Goal: Transaction & Acquisition: Book appointment/travel/reservation

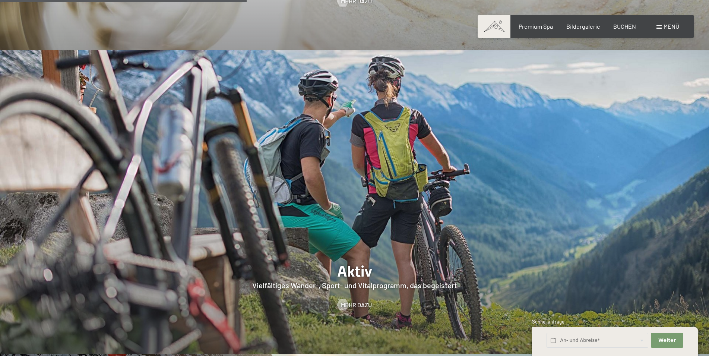
scroll to position [1368, 0]
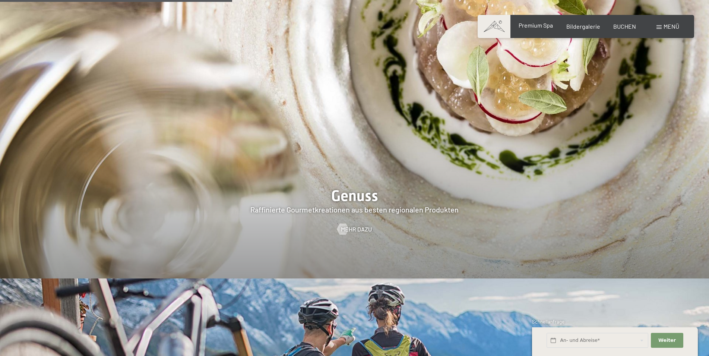
click at [550, 25] on span "Premium Spa" at bounding box center [536, 25] width 34 height 7
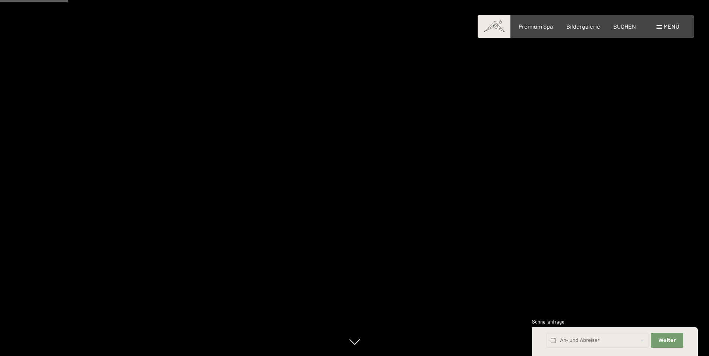
scroll to position [532, 0]
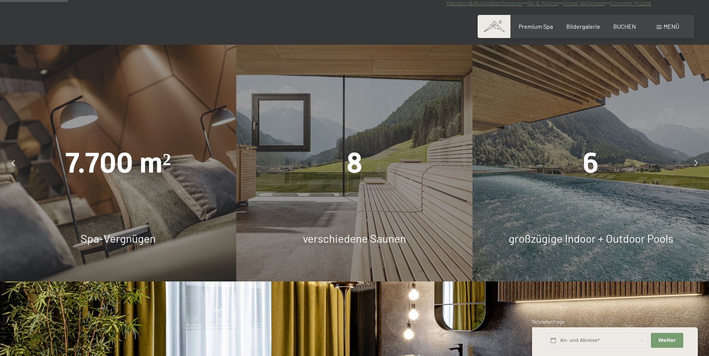
click at [598, 176] on span "6" at bounding box center [591, 162] width 16 height 33
click at [698, 159] on div at bounding box center [696, 162] width 19 height 19
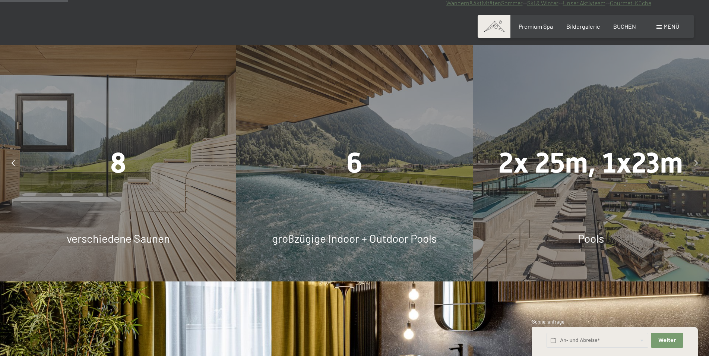
click at [698, 159] on div at bounding box center [696, 162] width 19 height 19
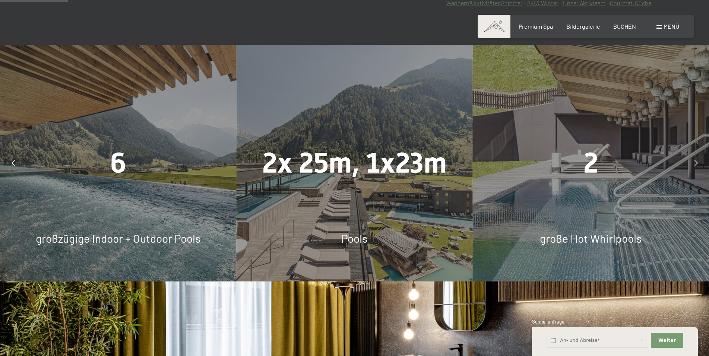
click at [698, 159] on div at bounding box center [696, 162] width 19 height 19
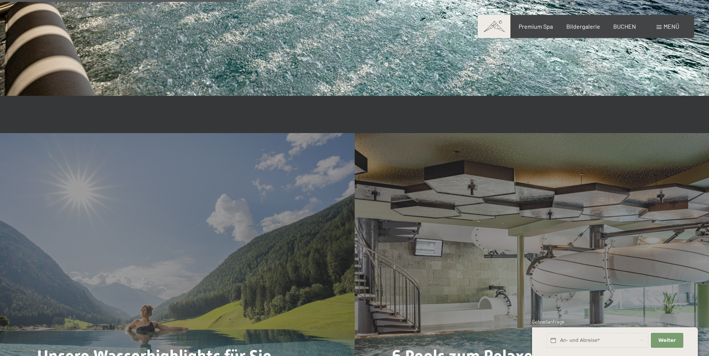
scroll to position [1976, 0]
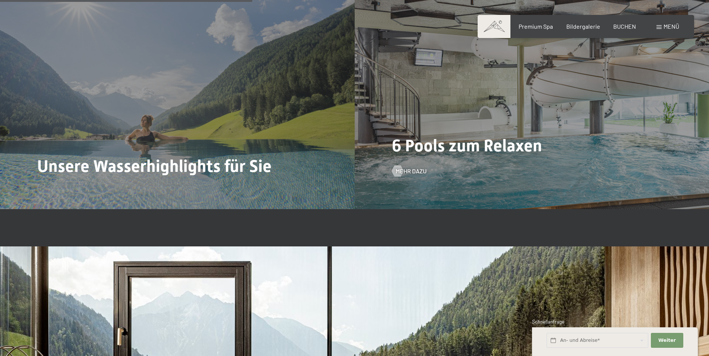
click at [438, 158] on div "6 Pools zum Relaxen Mehr dazu" at bounding box center [532, 76] width 355 height 266
click at [411, 172] on span "Mehr dazu" at bounding box center [418, 171] width 31 height 8
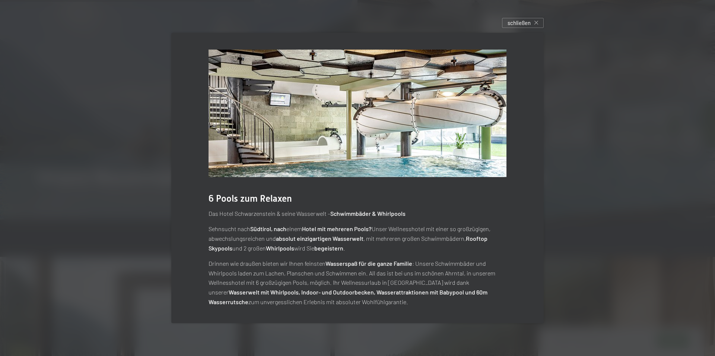
click at [484, 110] on img at bounding box center [358, 113] width 298 height 127
click at [309, 133] on img at bounding box center [358, 113] width 298 height 127
click at [522, 21] on span "schließen" at bounding box center [519, 23] width 23 height 8
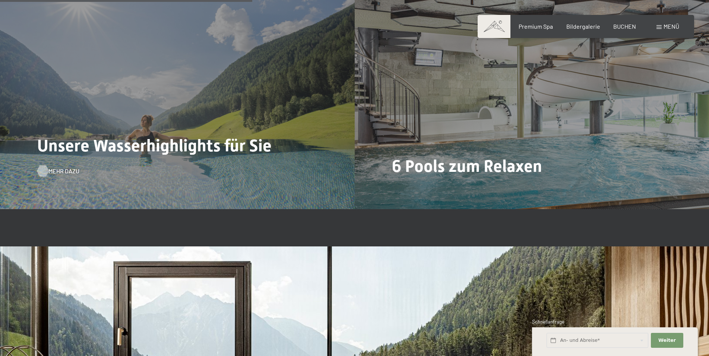
click at [41, 174] on div at bounding box center [42, 170] width 6 height 11
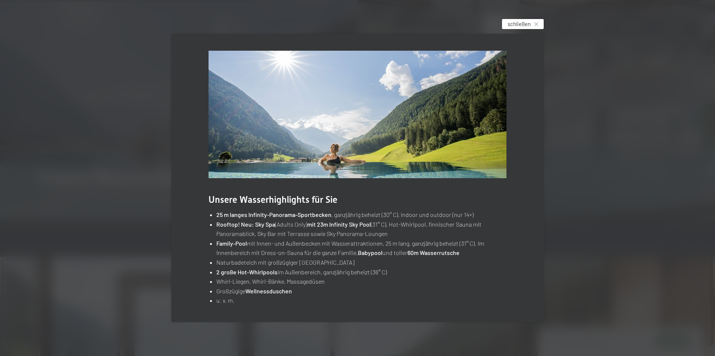
click at [523, 20] on span "schließen" at bounding box center [519, 24] width 23 height 8
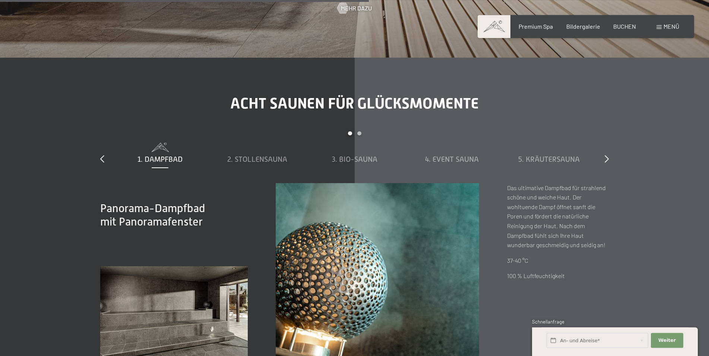
scroll to position [2470, 0]
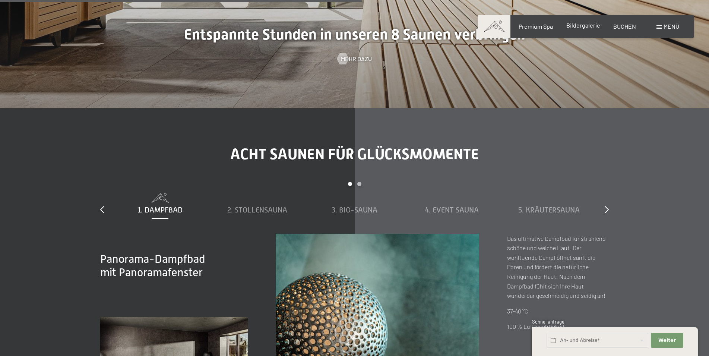
click at [582, 26] on span "Bildergalerie" at bounding box center [583, 25] width 34 height 7
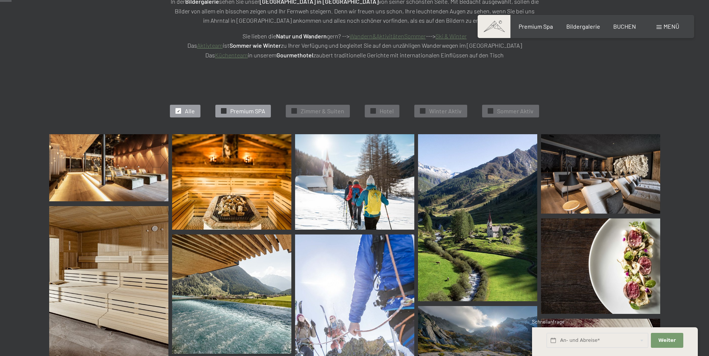
click at [264, 109] on span "Premium SPA" at bounding box center [247, 111] width 35 height 8
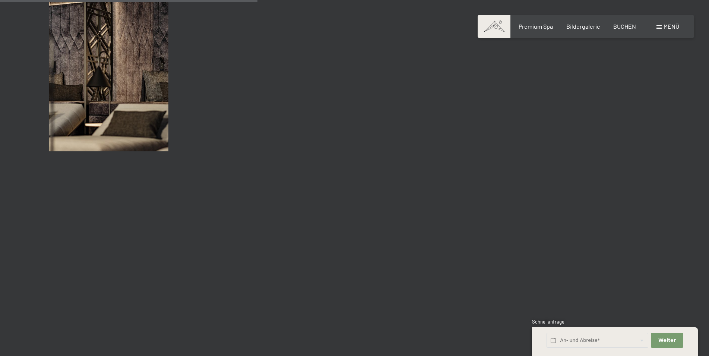
scroll to position [568, 0]
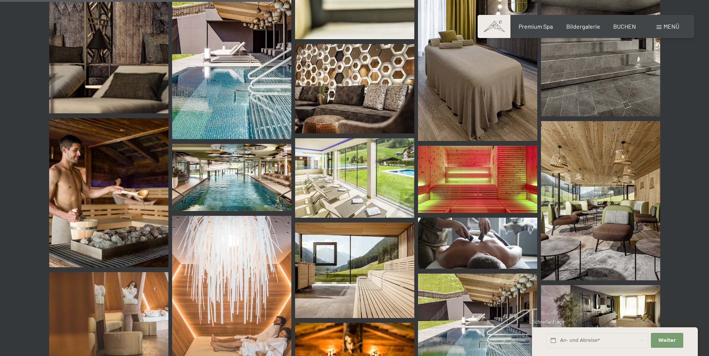
click at [248, 172] on img at bounding box center [231, 177] width 119 height 67
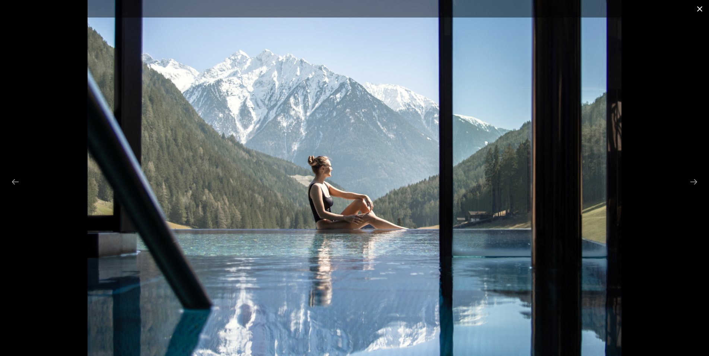
click at [702, 7] on button "Close gallery" at bounding box center [699, 9] width 19 height 18
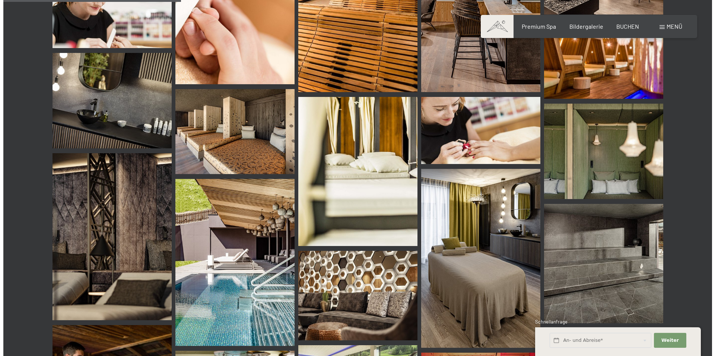
scroll to position [188, 0]
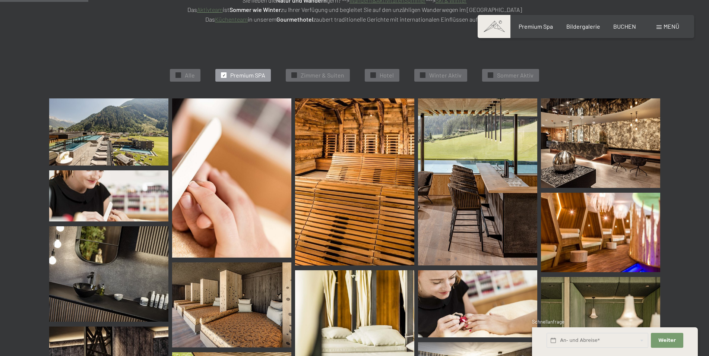
click at [659, 28] on span at bounding box center [658, 27] width 5 height 4
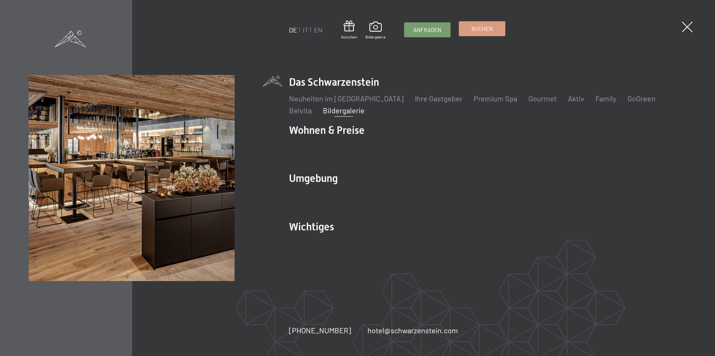
click at [483, 32] on span "Buchen" at bounding box center [482, 29] width 21 height 8
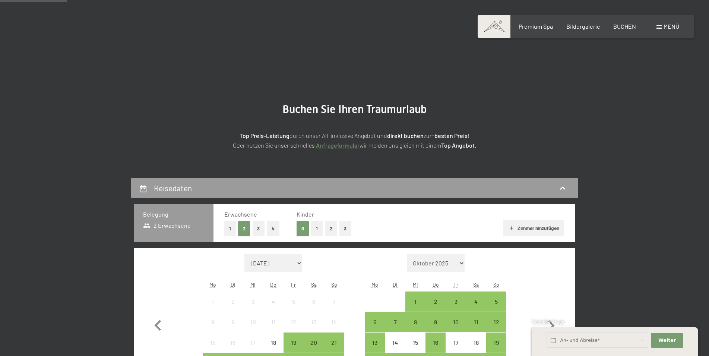
scroll to position [152, 0]
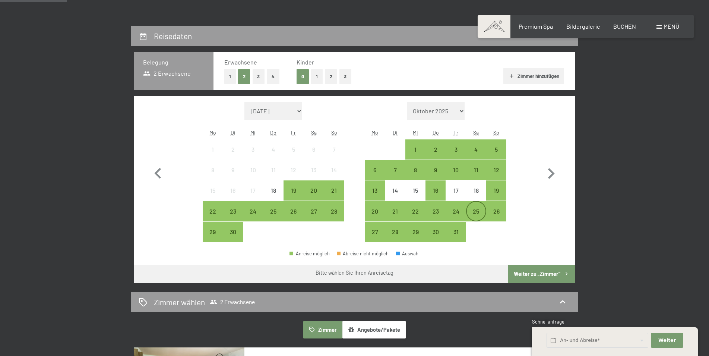
click at [479, 211] on div "25" at bounding box center [476, 217] width 19 height 19
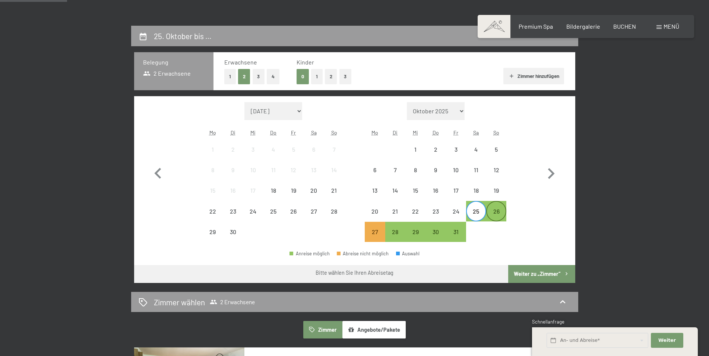
click at [497, 214] on div "26" at bounding box center [496, 217] width 19 height 19
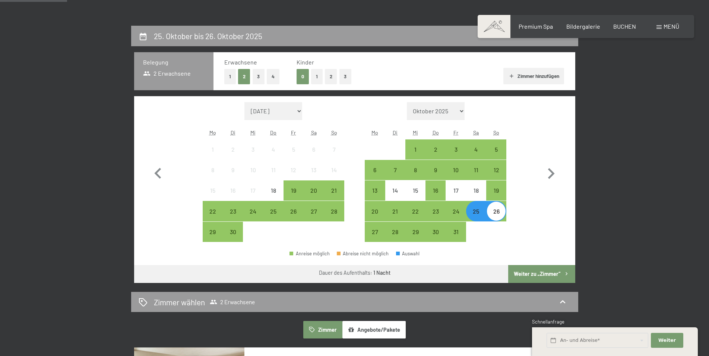
click at [533, 269] on button "Weiter zu „Zimmer“" at bounding box center [541, 274] width 67 height 18
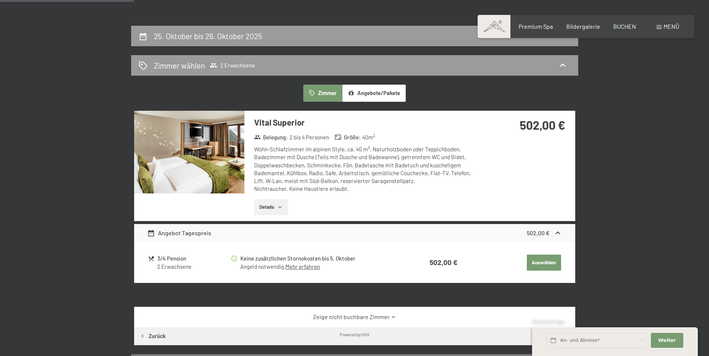
scroll to position [178, 0]
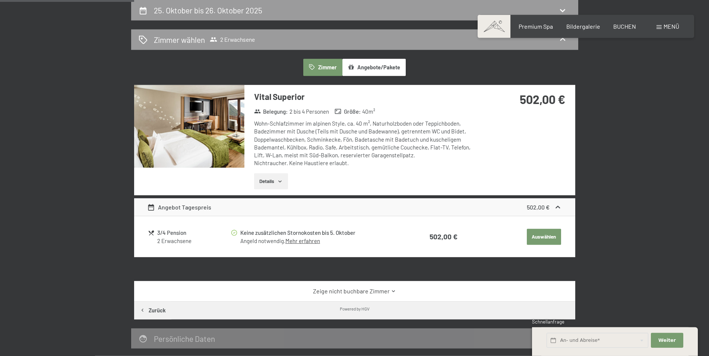
click at [281, 184] on button "Details" at bounding box center [271, 181] width 34 height 16
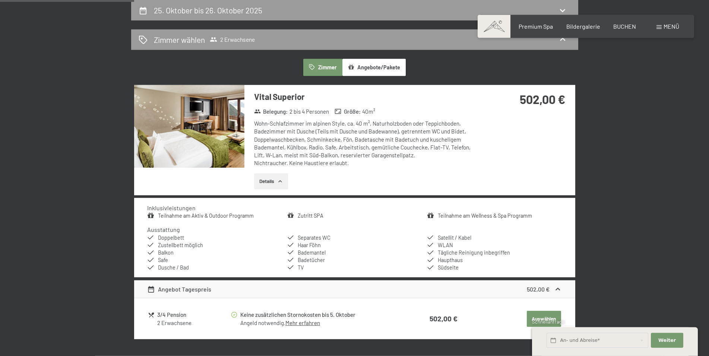
click at [281, 181] on icon "button" at bounding box center [280, 181] width 6 height 6
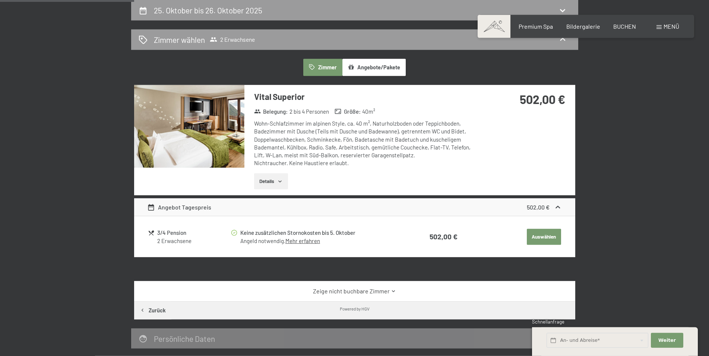
click at [281, 181] on icon "button" at bounding box center [279, 181] width 3 height 2
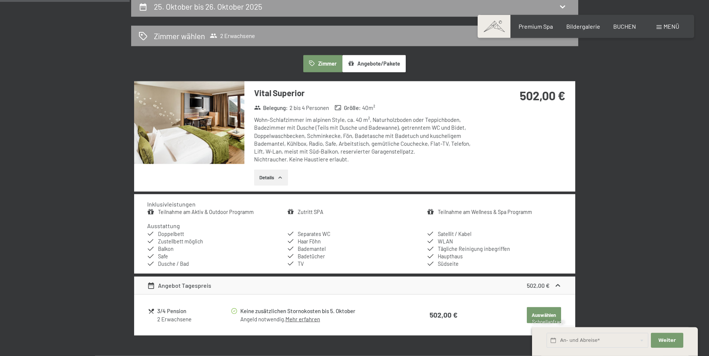
scroll to position [140, 0]
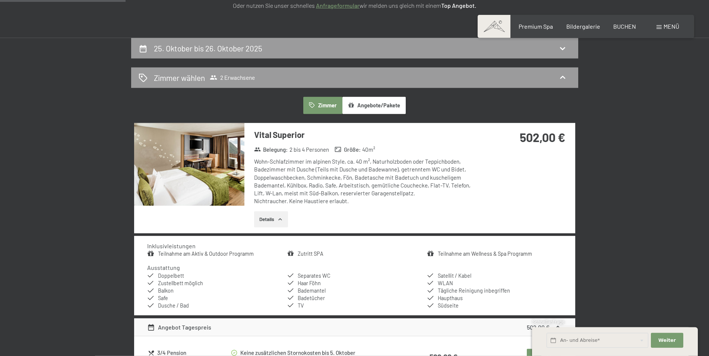
click at [277, 222] on button "Details" at bounding box center [271, 219] width 34 height 16
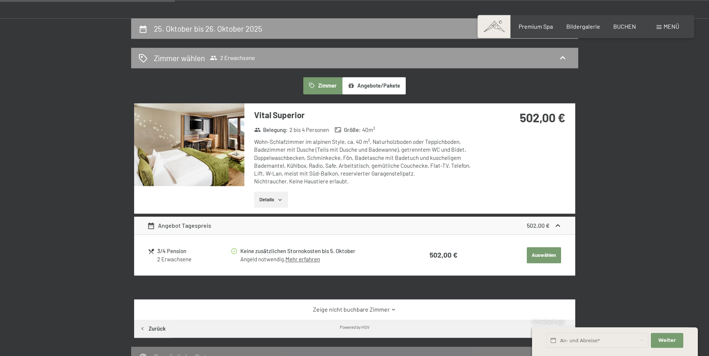
scroll to position [178, 0]
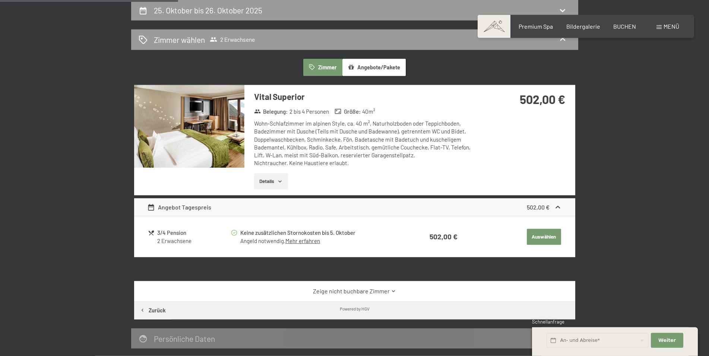
click at [369, 288] on link "Zeige nicht buchbare Zimmer" at bounding box center [354, 291] width 415 height 8
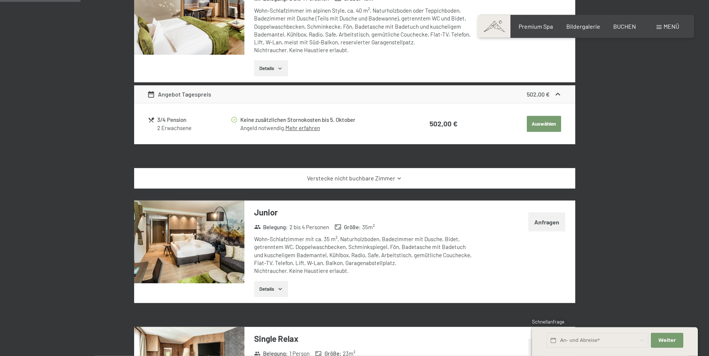
scroll to position [292, 0]
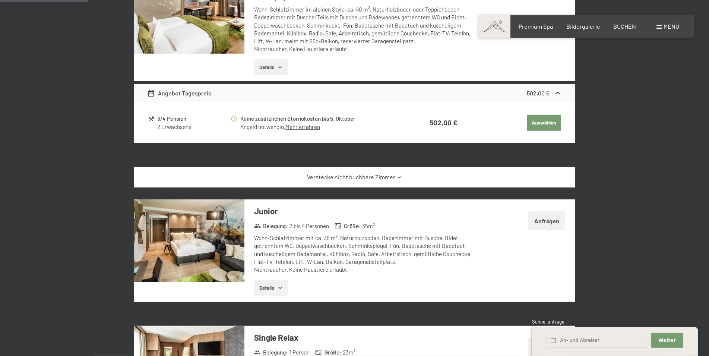
click at [358, 178] on link "Verstecke nicht buchbare Zimmer" at bounding box center [354, 177] width 415 height 8
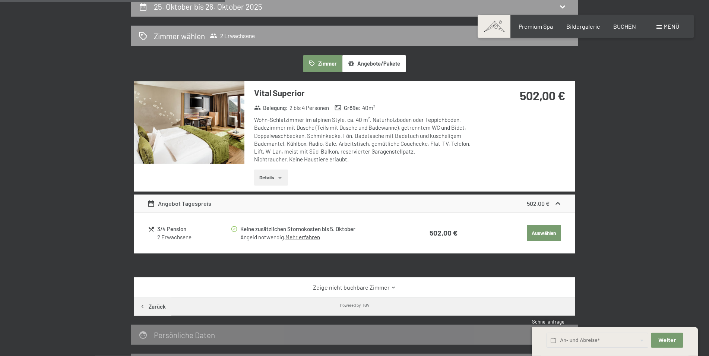
scroll to position [178, 0]
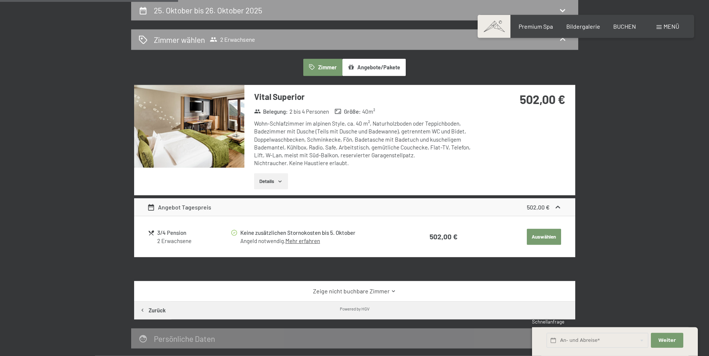
click at [297, 241] on link "Mehr erfahren" at bounding box center [302, 240] width 35 height 7
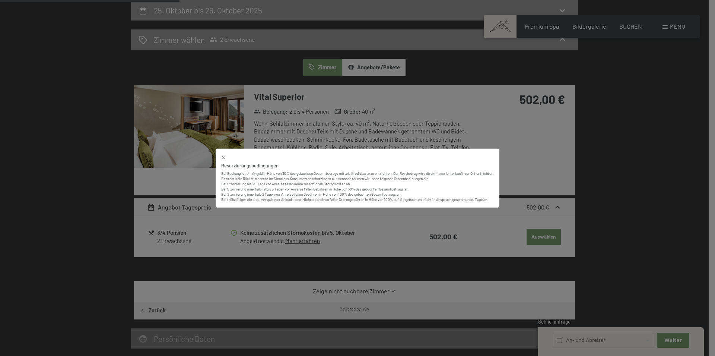
click at [330, 223] on div "Reservierungsbedingungen Bei Buchung ist ein Angeld in Höhe von 30% des gebucht…" at bounding box center [357, 178] width 715 height 356
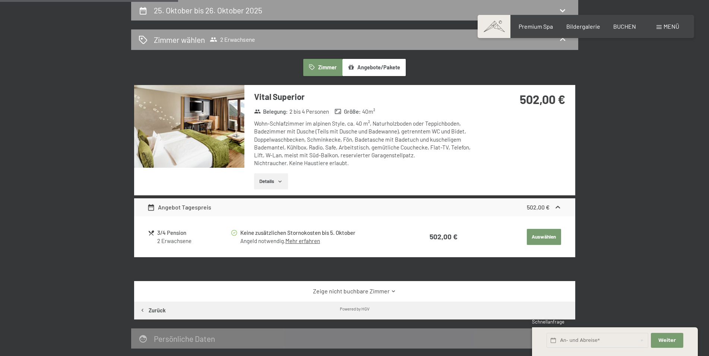
click at [268, 186] on button "Details" at bounding box center [271, 181] width 34 height 16
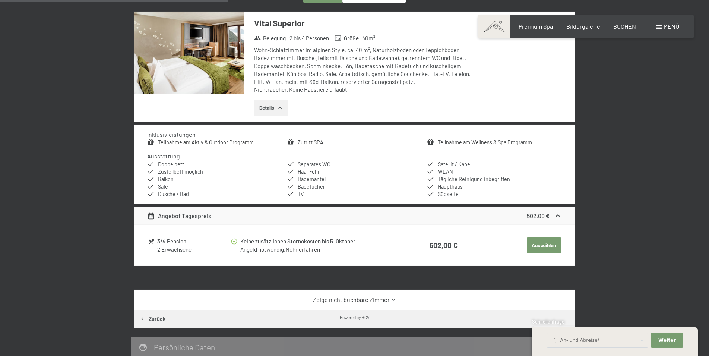
scroll to position [254, 0]
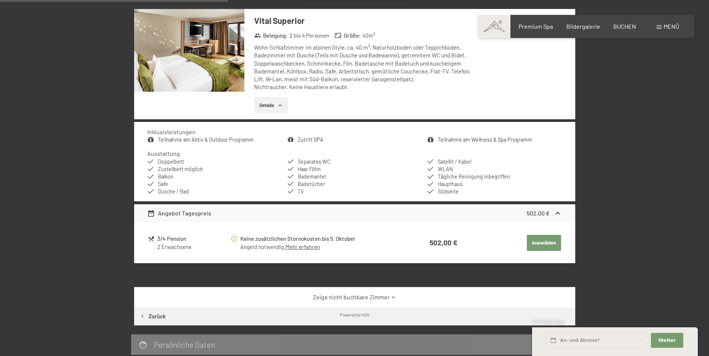
click at [543, 244] on button "Auswählen" at bounding box center [544, 243] width 34 height 16
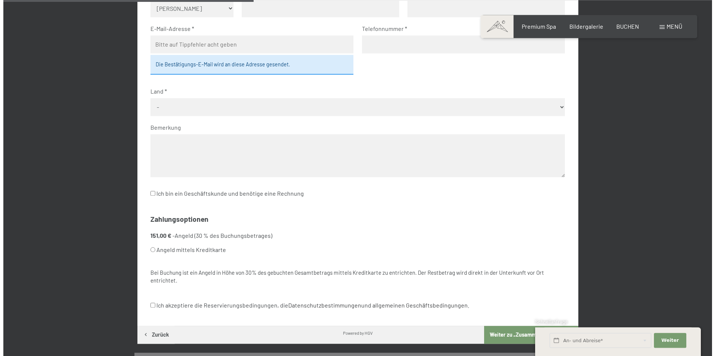
scroll to position [114, 0]
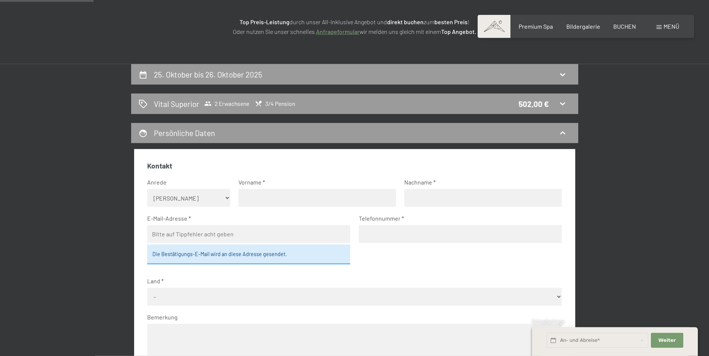
click at [662, 27] on div "Menü" at bounding box center [667, 26] width 23 height 8
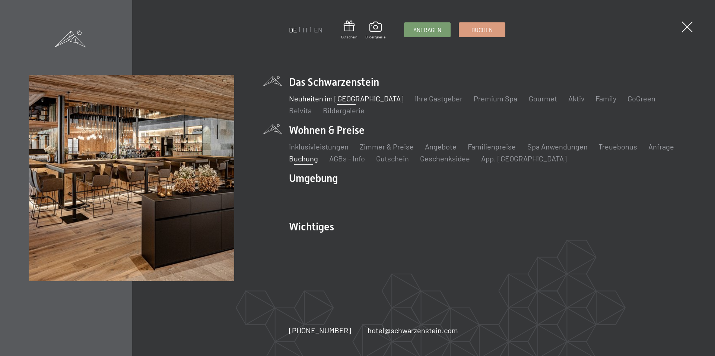
click at [311, 100] on link "Neuheiten im [GEOGRAPHIC_DATA]" at bounding box center [346, 98] width 115 height 9
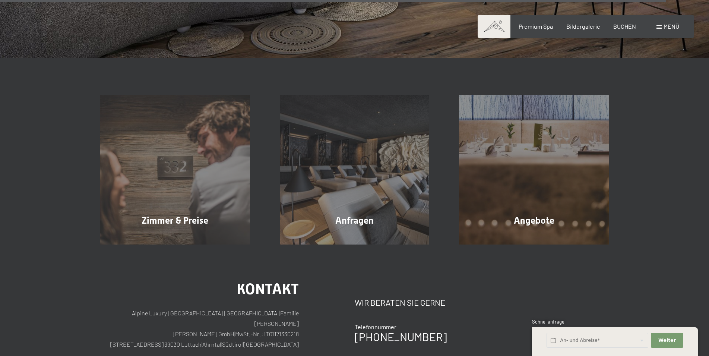
scroll to position [3078, 0]
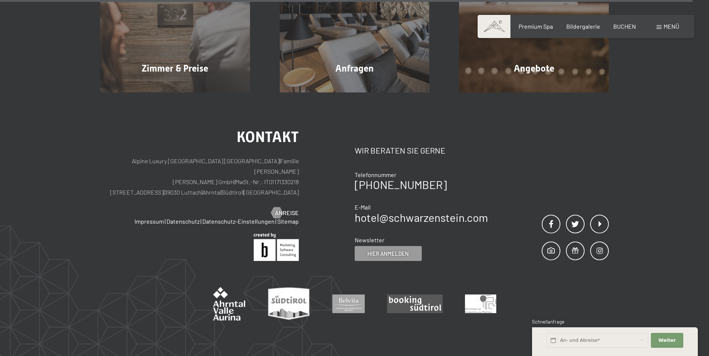
click at [656, 26] on div "Buchen Anfragen Premium Spa Bildergalerie BUCHEN Menü DE IT EN Gutschein Bilder…" at bounding box center [585, 26] width 187 height 8
click at [658, 26] on span at bounding box center [658, 27] width 5 height 4
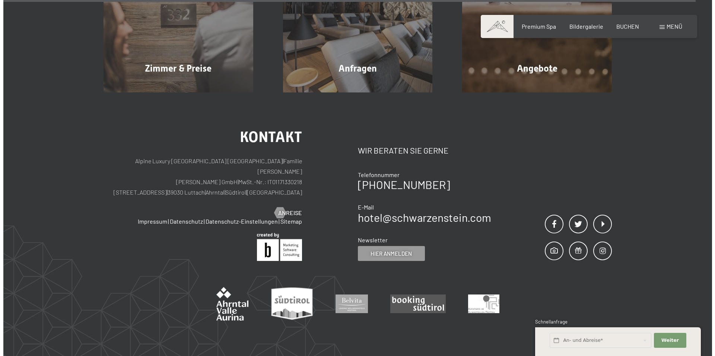
scroll to position [3095, 0]
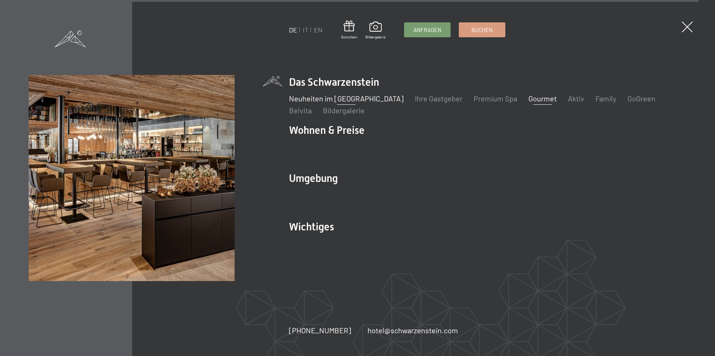
click at [529, 98] on link "Gourmet" at bounding box center [543, 98] width 28 height 9
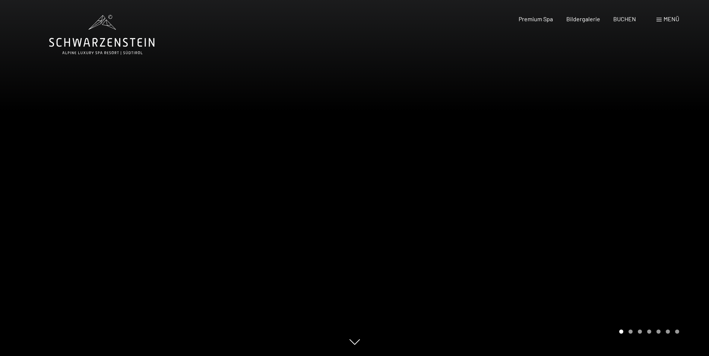
click at [679, 188] on div at bounding box center [532, 178] width 355 height 356
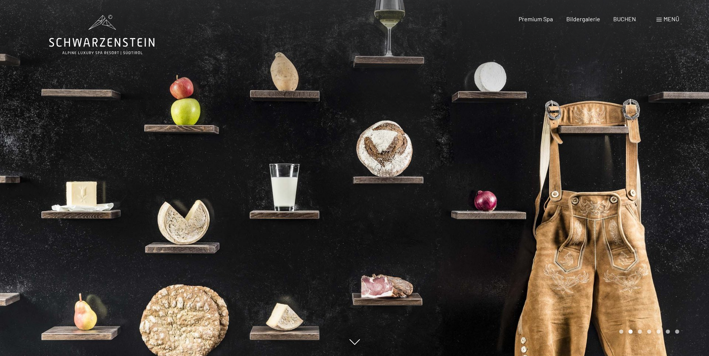
click at [679, 188] on div at bounding box center [532, 178] width 355 height 356
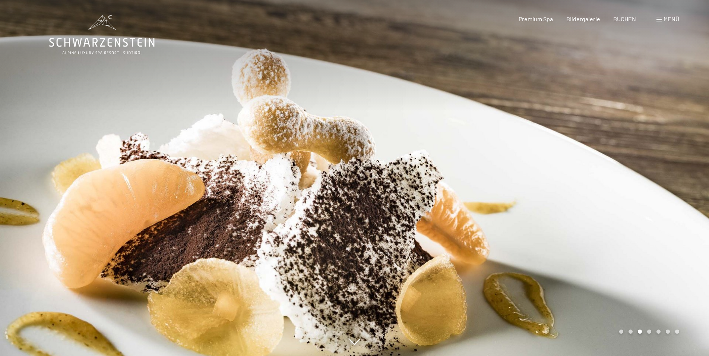
click at [679, 188] on div at bounding box center [532, 178] width 355 height 356
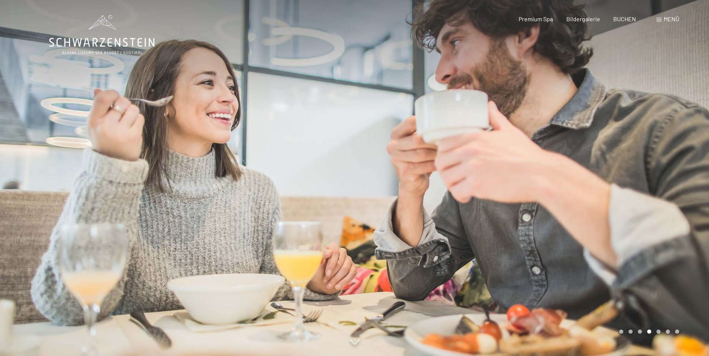
click at [676, 188] on div at bounding box center [532, 178] width 355 height 356
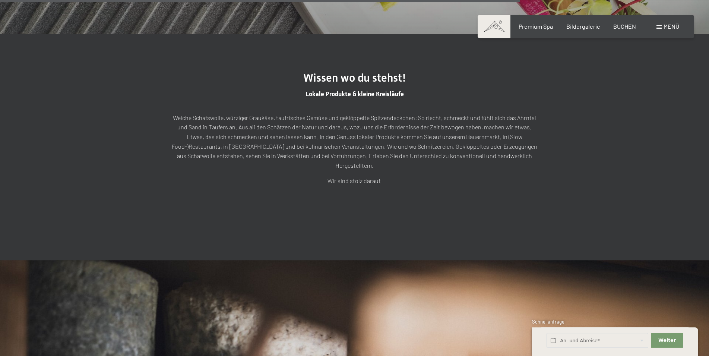
scroll to position [2128, 0]
